Goal: Check status: Check status

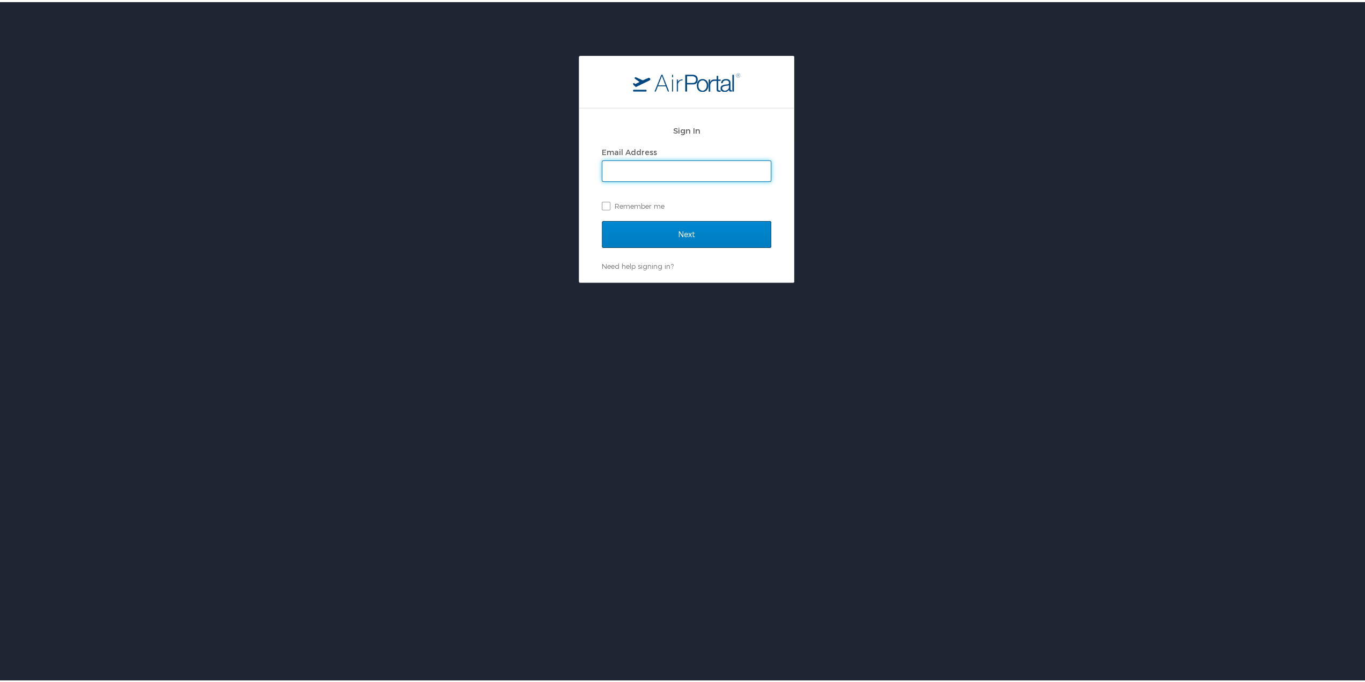
type input "[EMAIL_ADDRESS][PERSON_NAME][DOMAIN_NAME]"
click at [655, 233] on input "Next" at bounding box center [686, 232] width 169 height 27
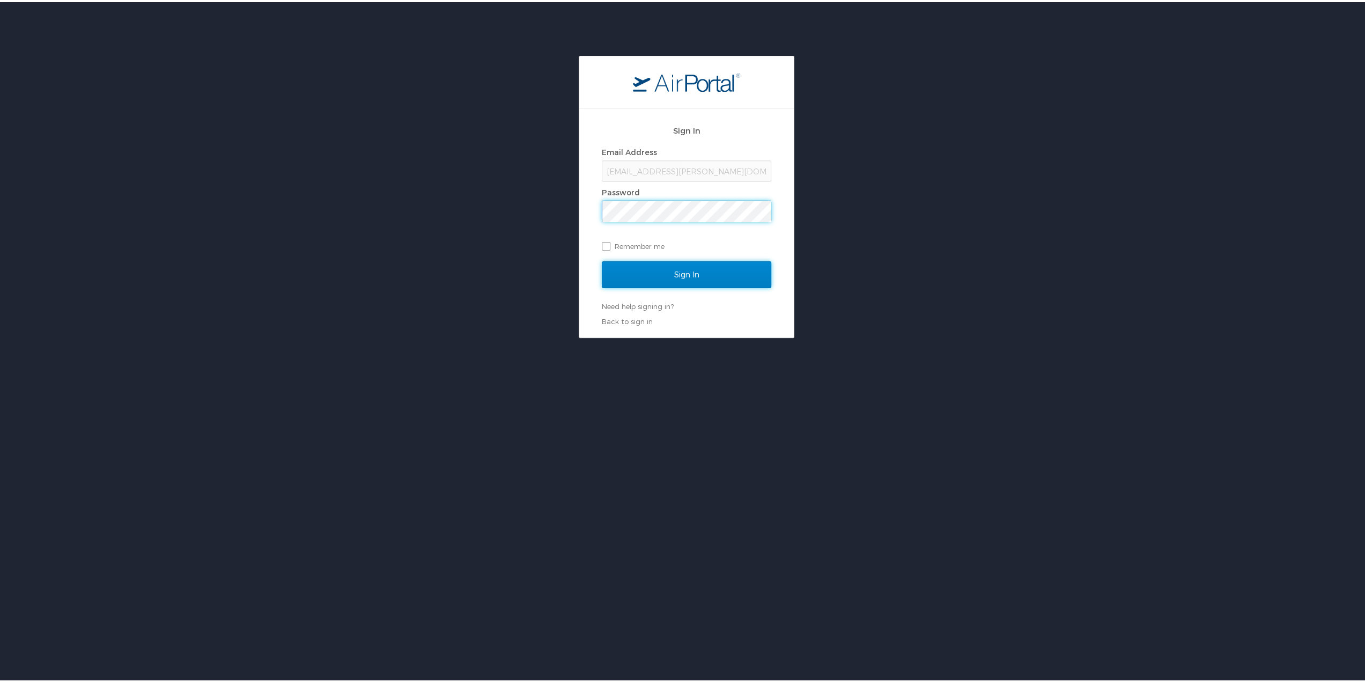
click at [651, 265] on input "Sign In" at bounding box center [686, 272] width 169 height 27
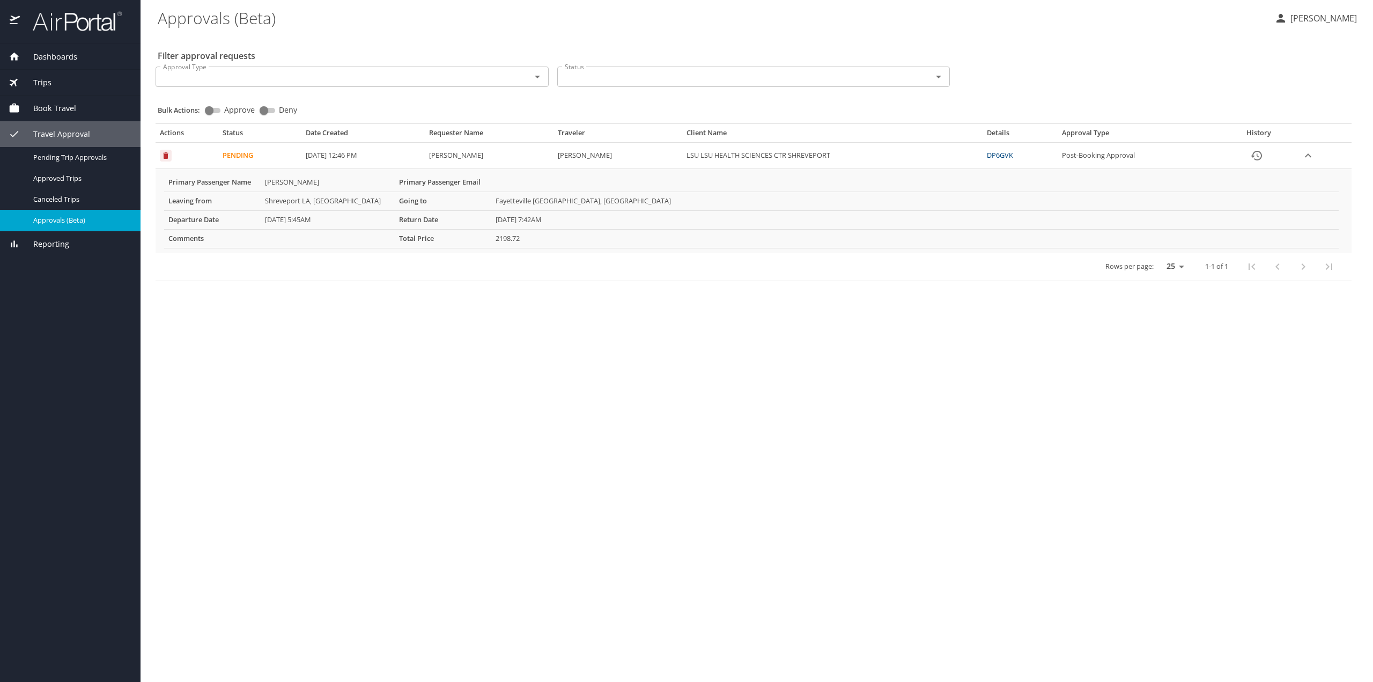
click at [1013, 153] on link "DP6GVK" at bounding box center [1000, 155] width 26 height 10
click at [1010, 152] on link "DP6GVK" at bounding box center [1000, 155] width 26 height 10
click at [504, 240] on td "2198.72" at bounding box center [914, 238] width 847 height 19
click at [1312, 157] on icon "expand row" at bounding box center [1307, 155] width 13 height 13
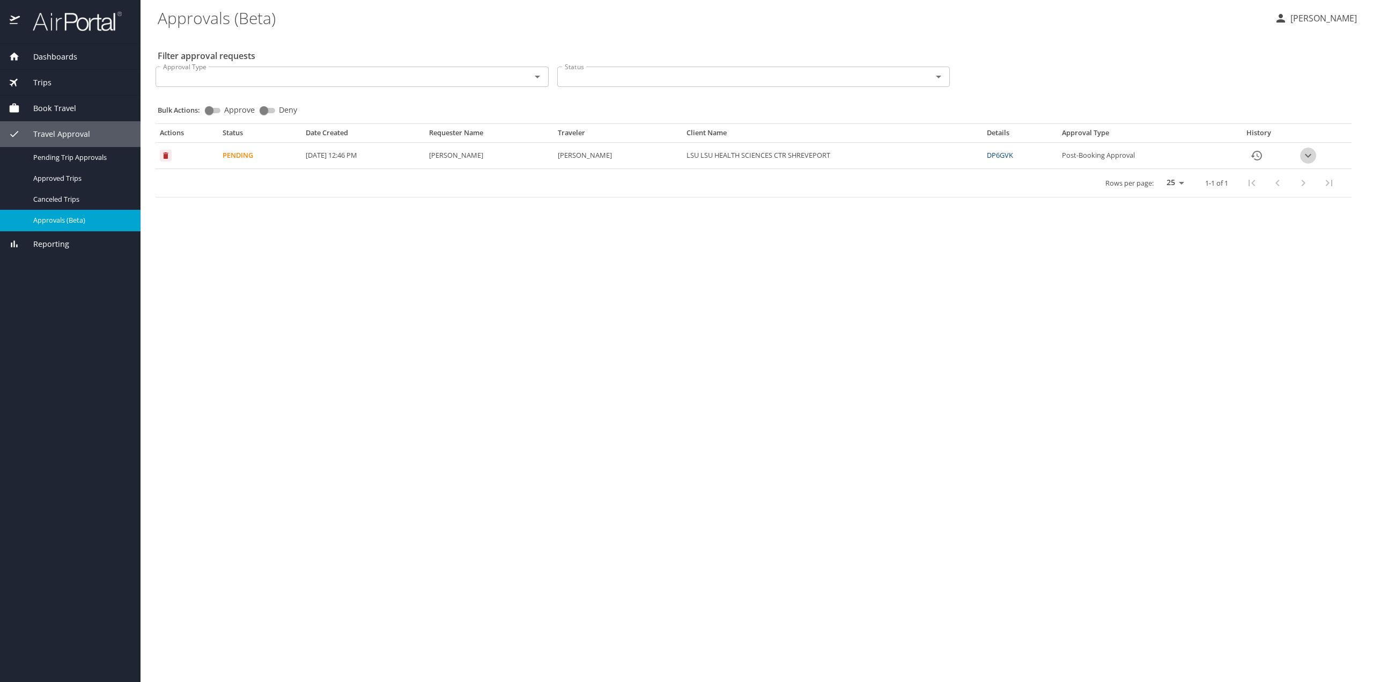
click at [1312, 157] on icon "expand row" at bounding box center [1307, 155] width 13 height 13
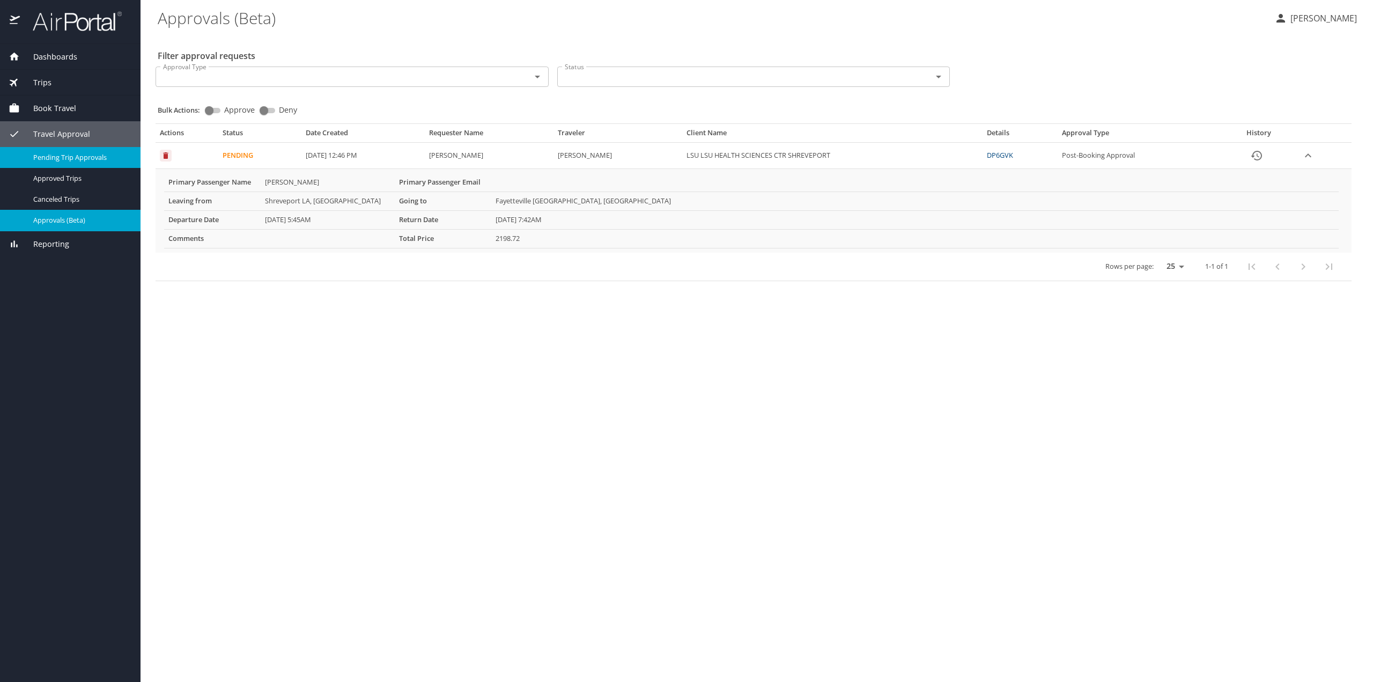
click at [89, 159] on span "Pending Trip Approvals" at bounding box center [80, 157] width 94 height 10
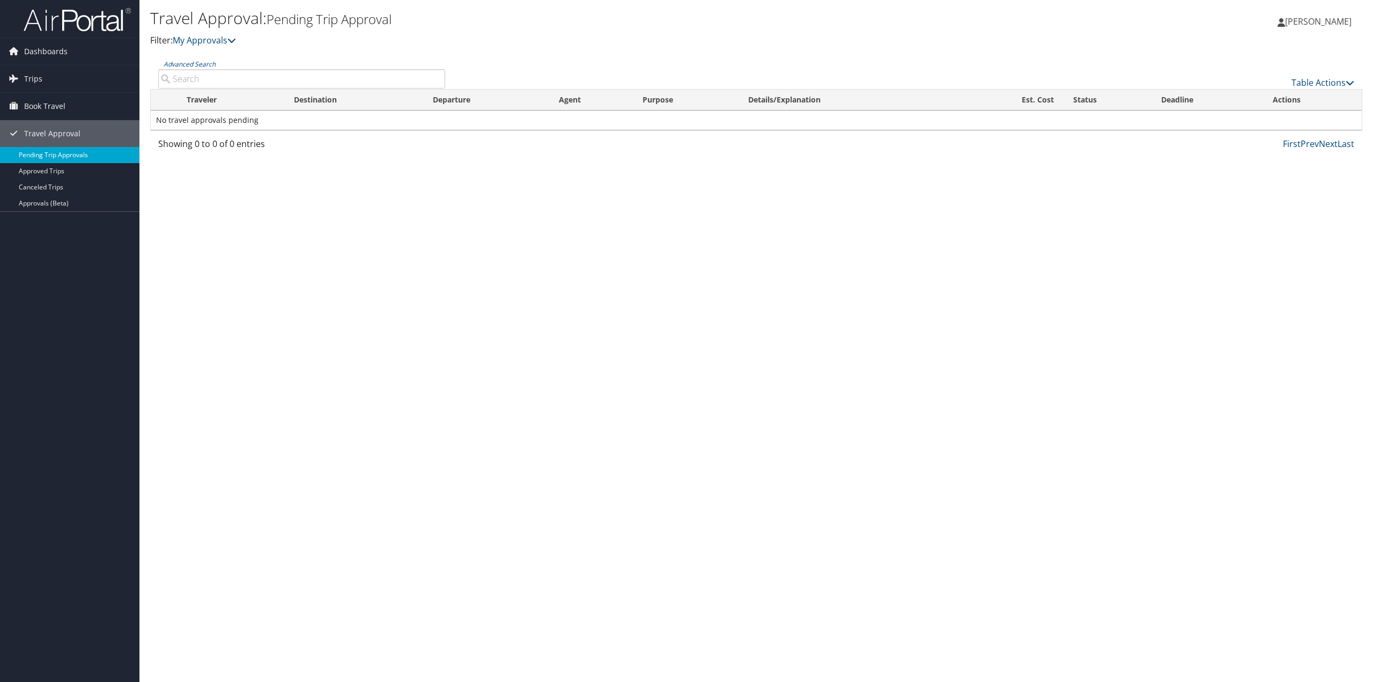
click at [44, 149] on link "Pending Trip Approvals" at bounding box center [69, 155] width 139 height 16
click at [85, 152] on link "Pending Trip Approvals" at bounding box center [69, 155] width 139 height 16
click at [28, 200] on link "Approvals (Beta)" at bounding box center [69, 203] width 139 height 16
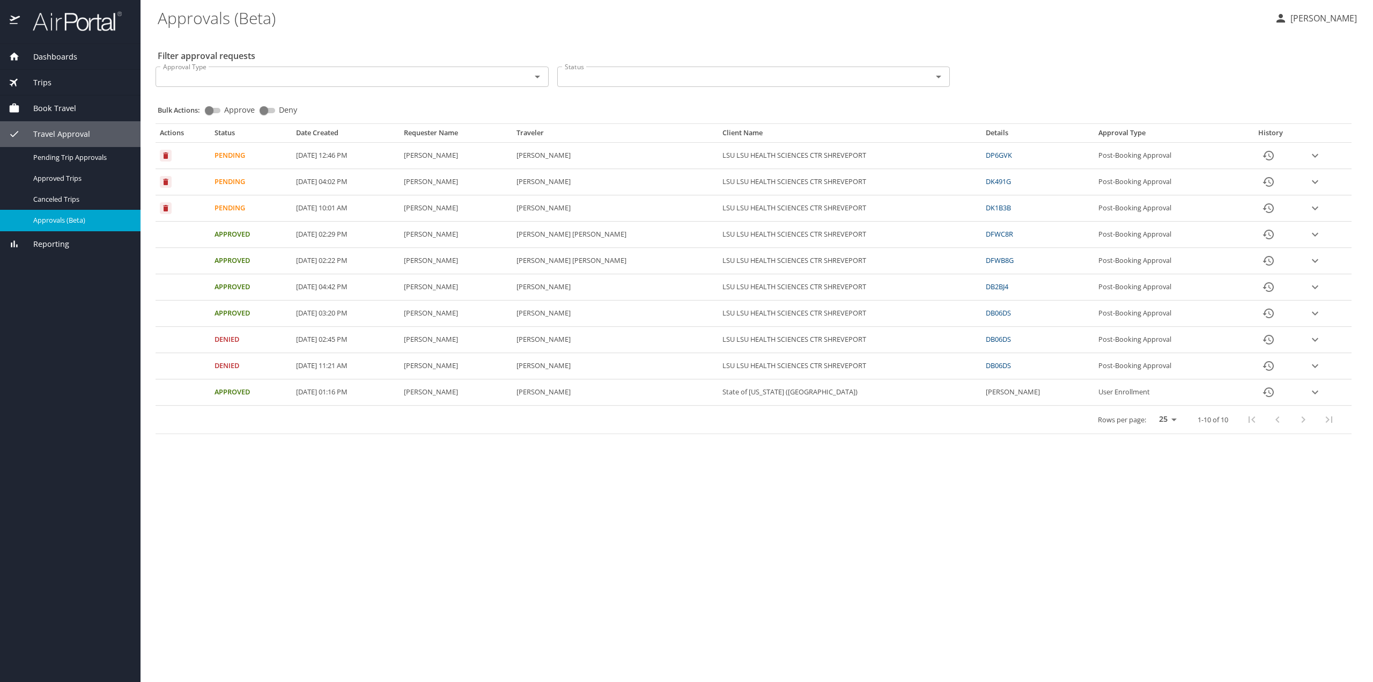
click at [1313, 153] on icon "expand row" at bounding box center [1314, 155] width 13 height 13
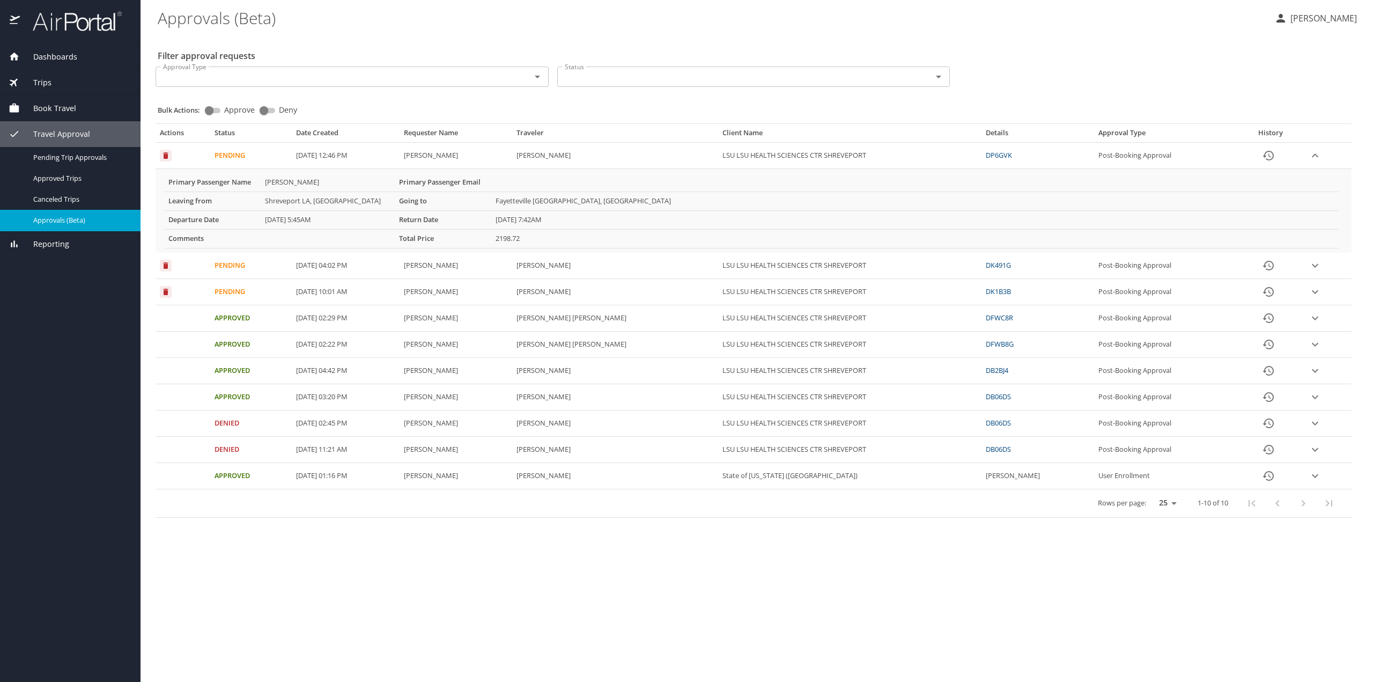
click at [1313, 154] on icon "expand row" at bounding box center [1315, 155] width 6 height 4
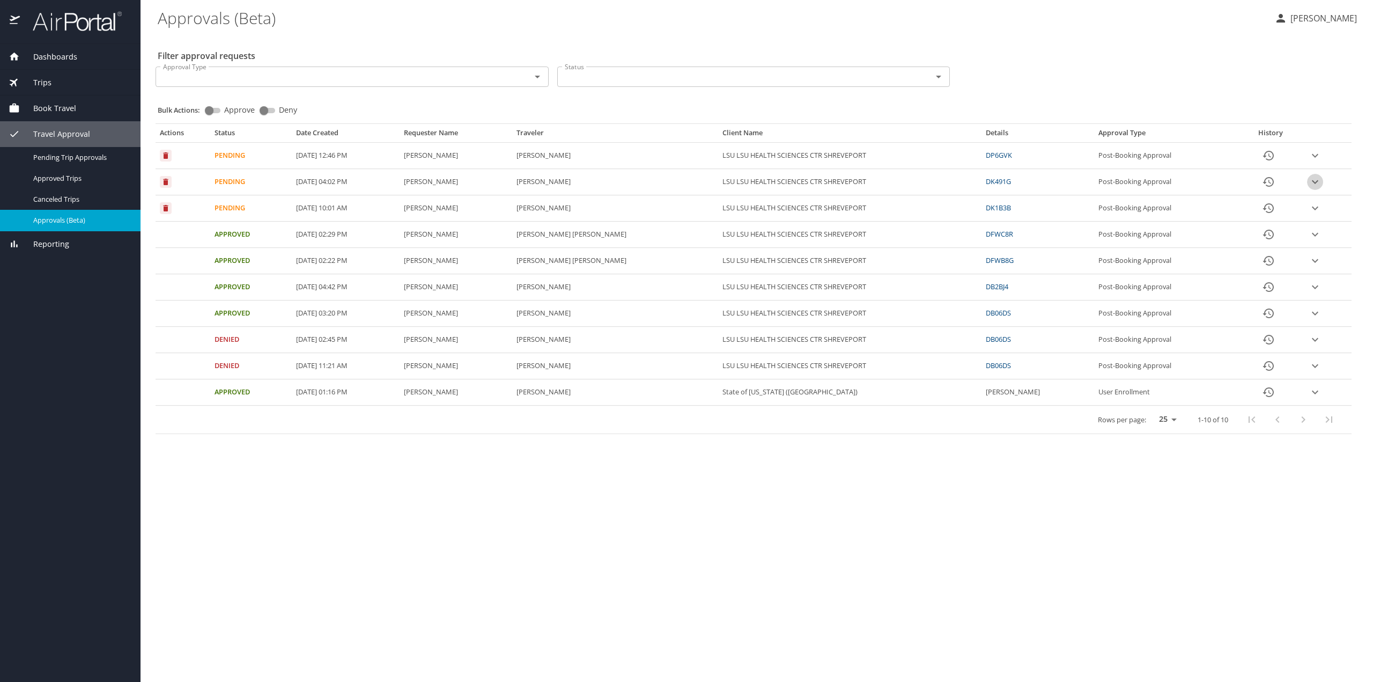
click at [1316, 176] on icon "expand row" at bounding box center [1314, 181] width 13 height 13
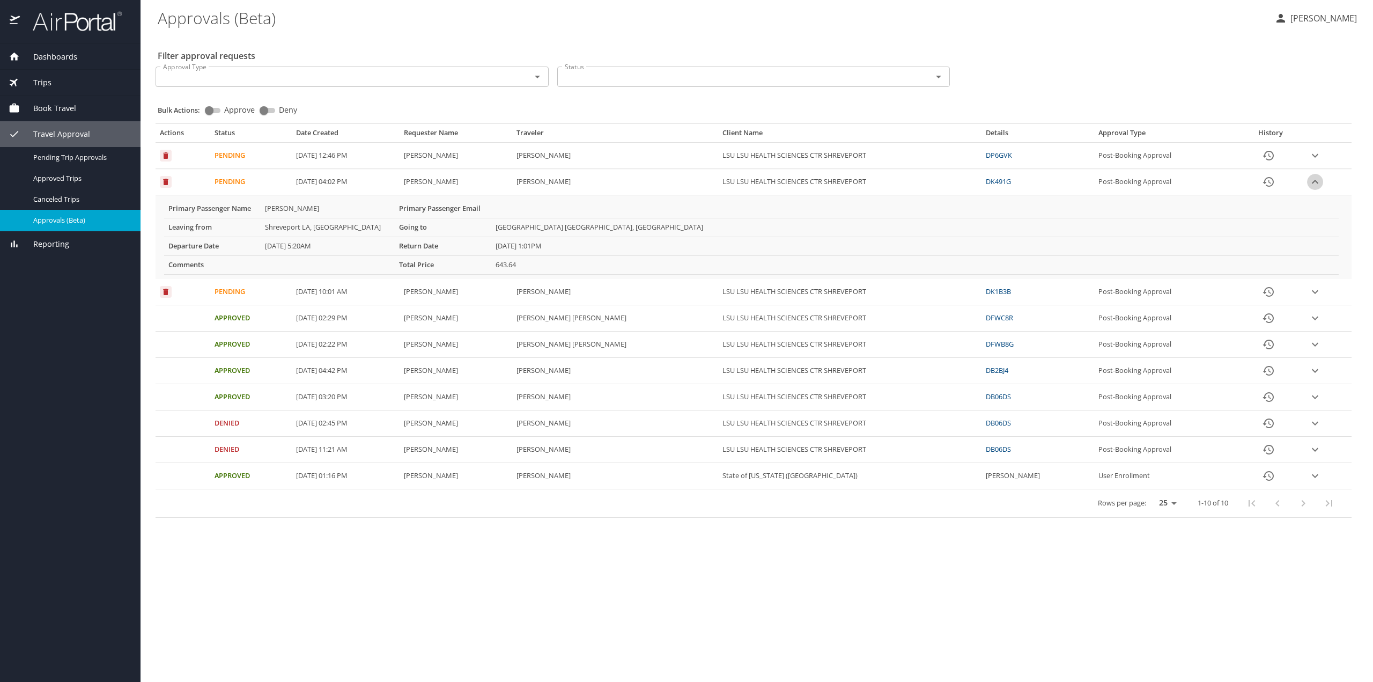
click at [1316, 176] on icon "expand row" at bounding box center [1314, 181] width 13 height 13
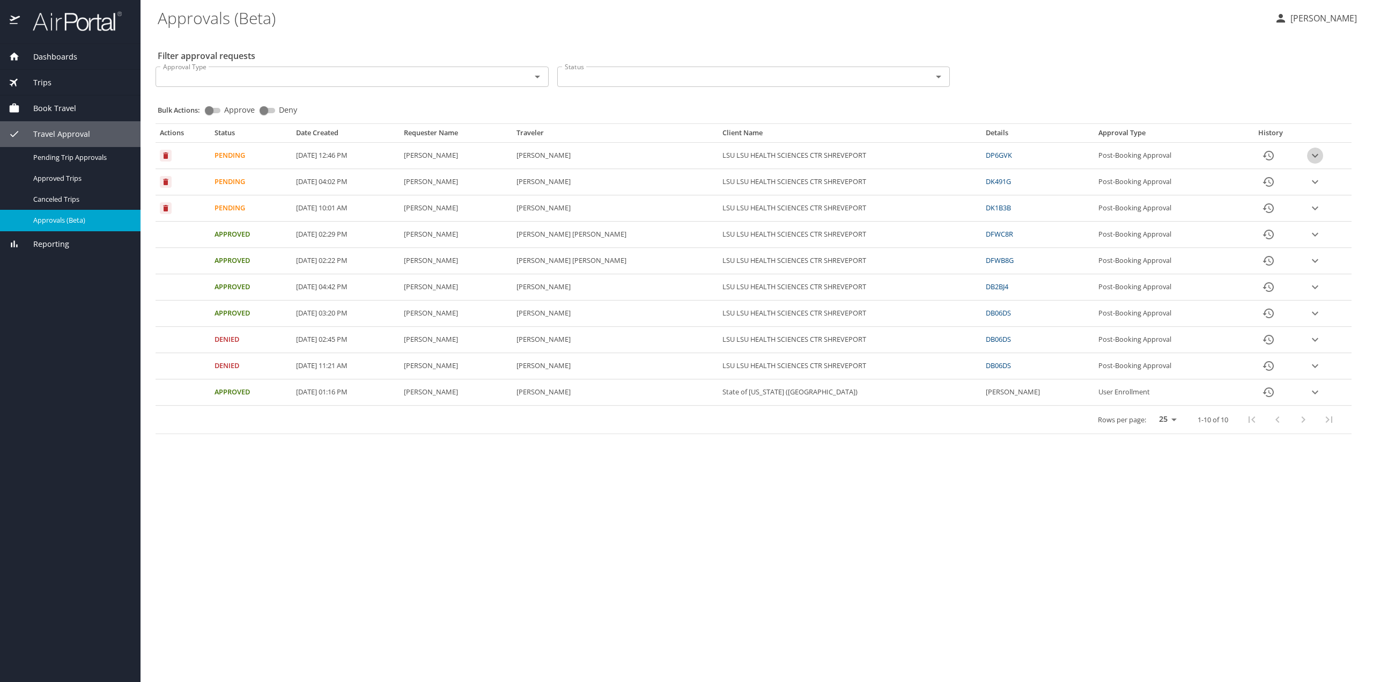
click at [1313, 157] on icon "expand row" at bounding box center [1314, 155] width 13 height 13
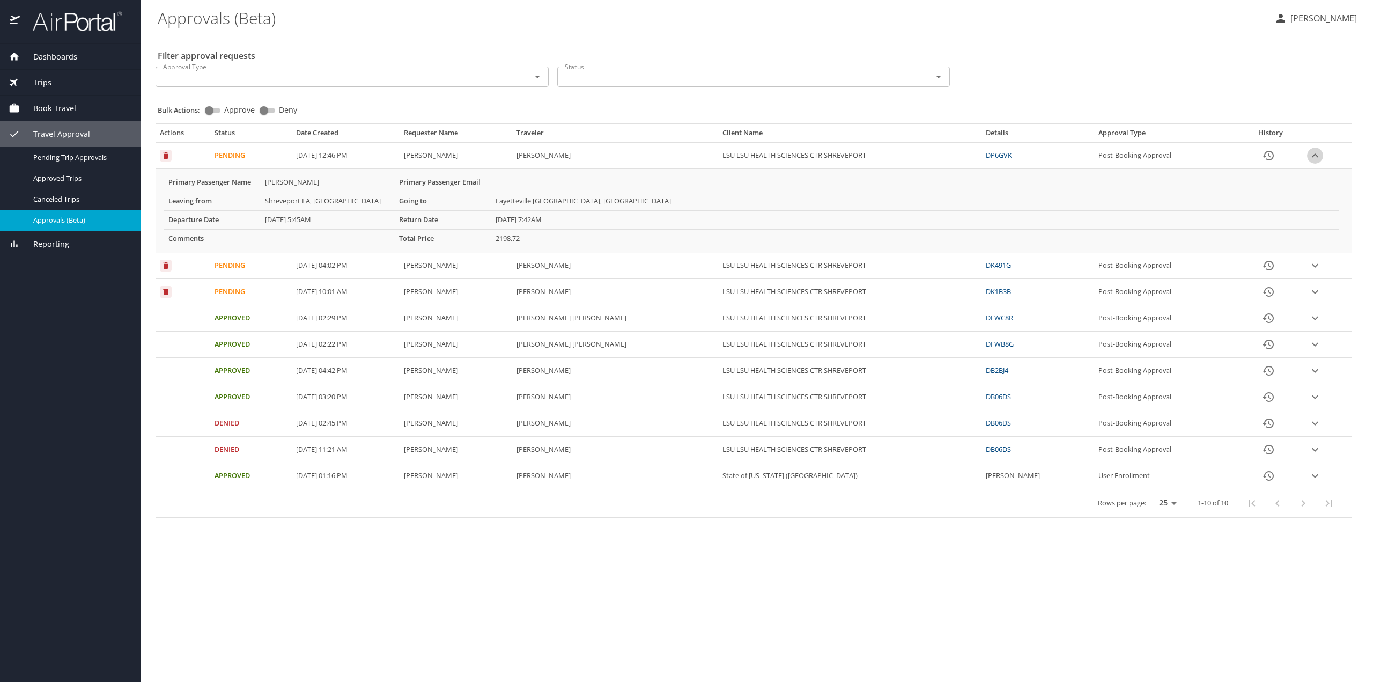
click at [1313, 157] on icon "expand row" at bounding box center [1314, 155] width 13 height 13
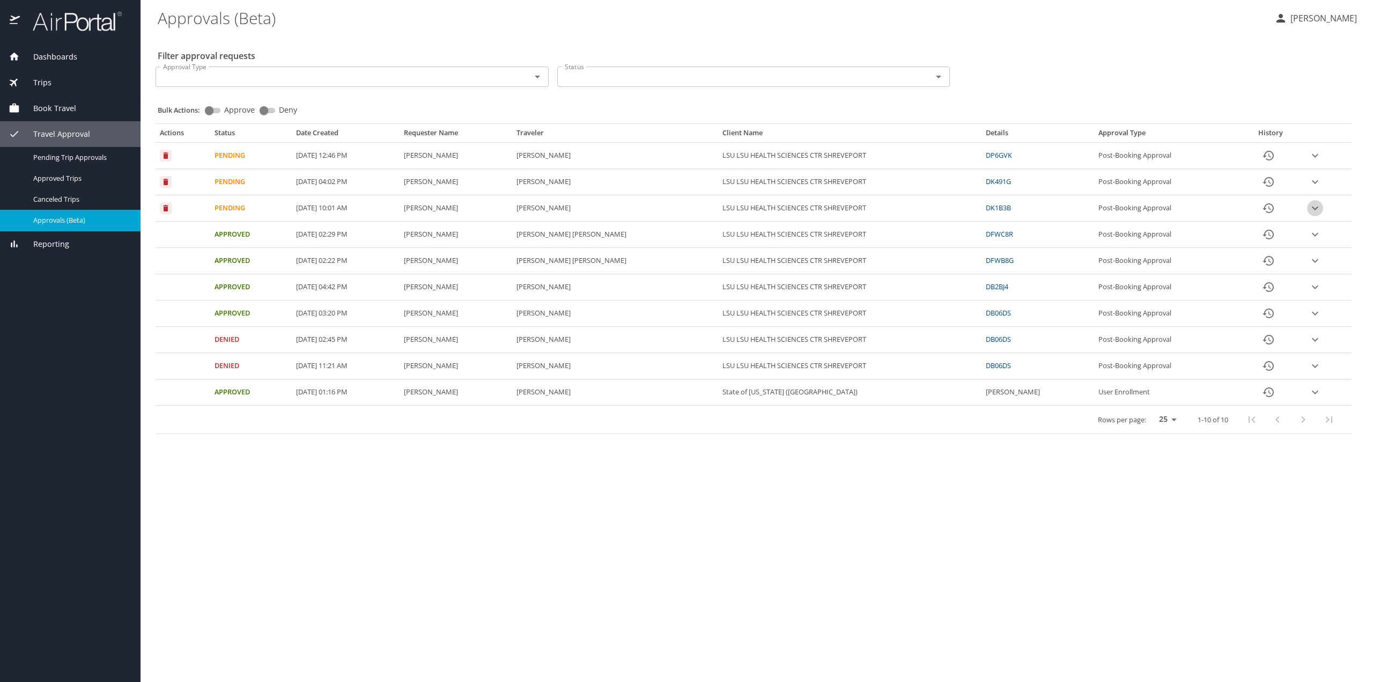
click at [1314, 205] on icon "expand row" at bounding box center [1314, 208] width 13 height 13
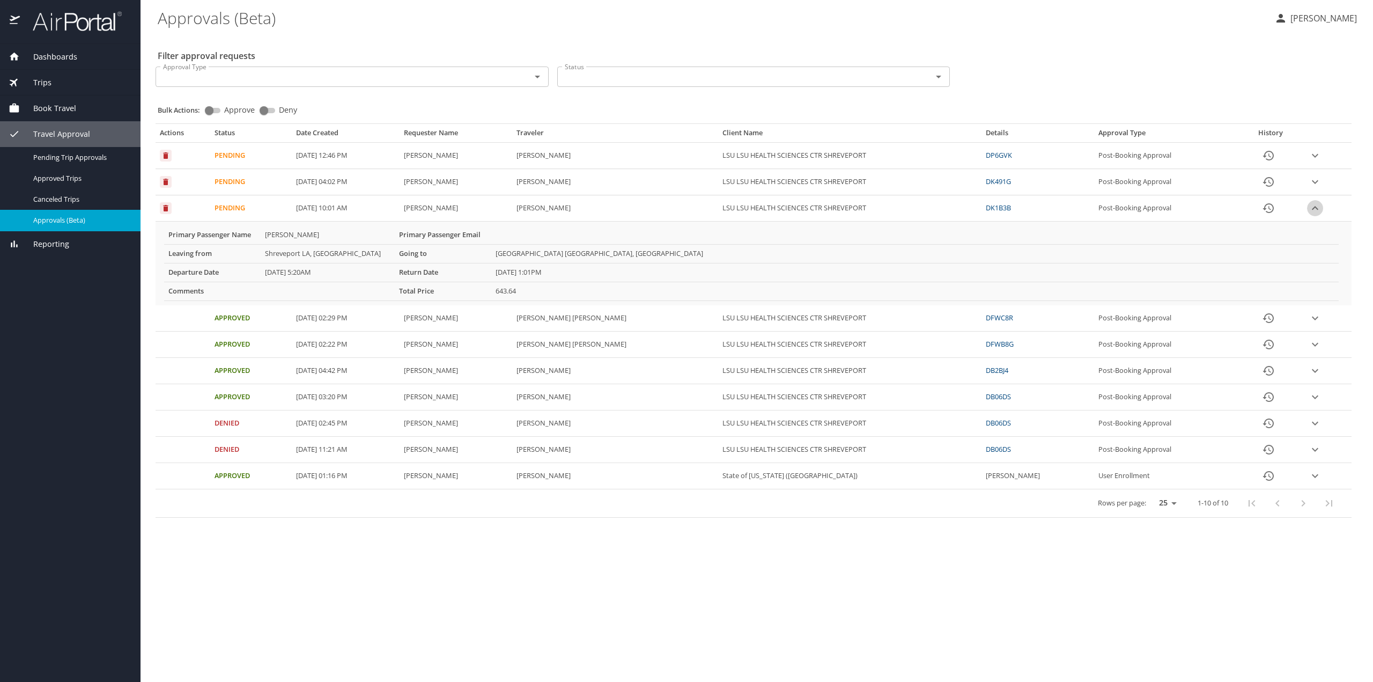
click at [1314, 206] on icon "expand row" at bounding box center [1315, 208] width 6 height 4
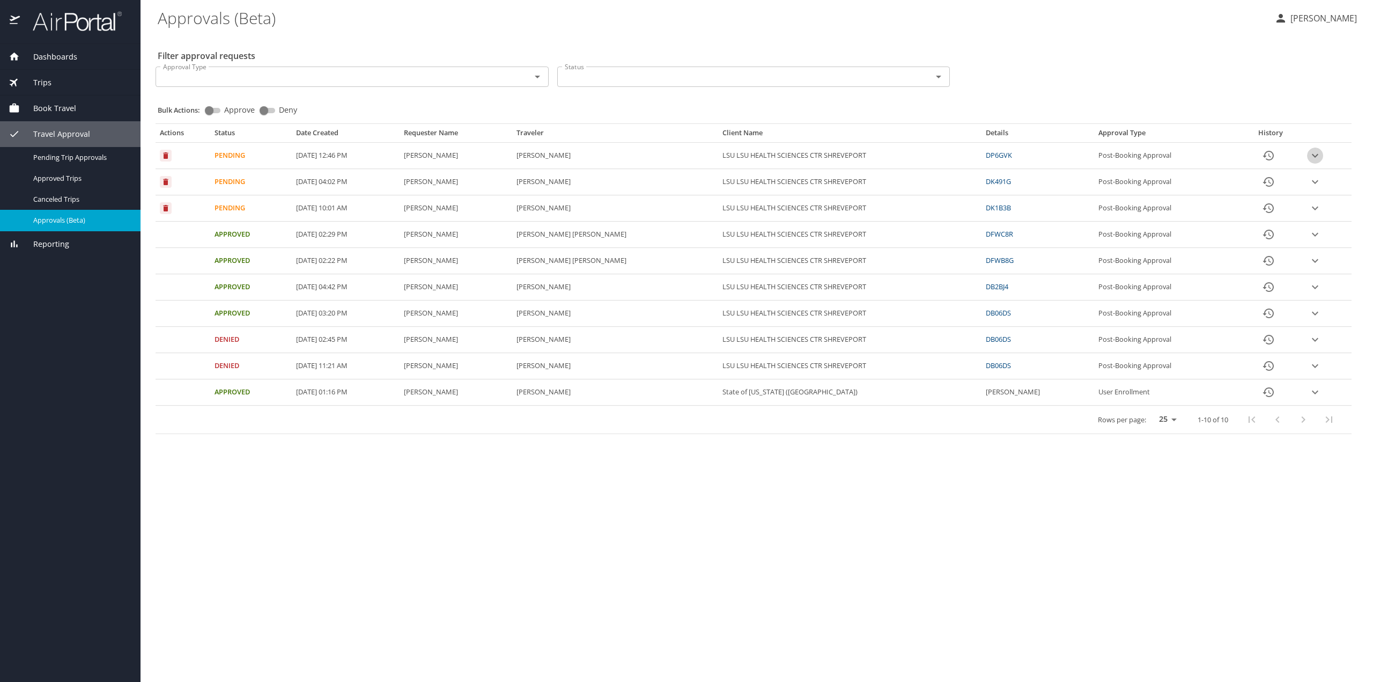
click at [1317, 155] on icon "expand row" at bounding box center [1314, 155] width 13 height 13
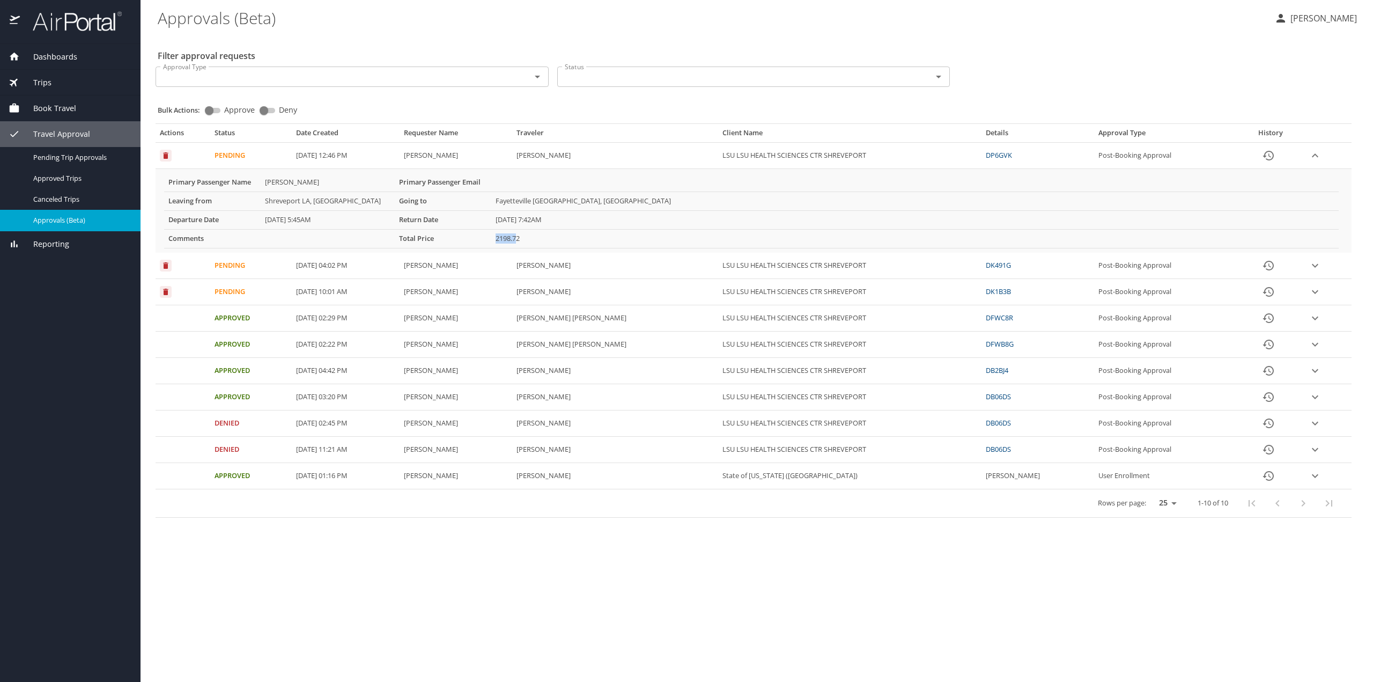
drag, startPoint x: 518, startPoint y: 239, endPoint x: 481, endPoint y: 236, distance: 37.1
click at [481, 236] on tr "Comments Total Price 2198.72" at bounding box center [751, 238] width 1174 height 19
drag, startPoint x: 523, startPoint y: 234, endPoint x: 492, endPoint y: 240, distance: 32.1
click at [492, 240] on td "2198.72" at bounding box center [914, 238] width 847 height 19
